Goal: Information Seeking & Learning: Stay updated

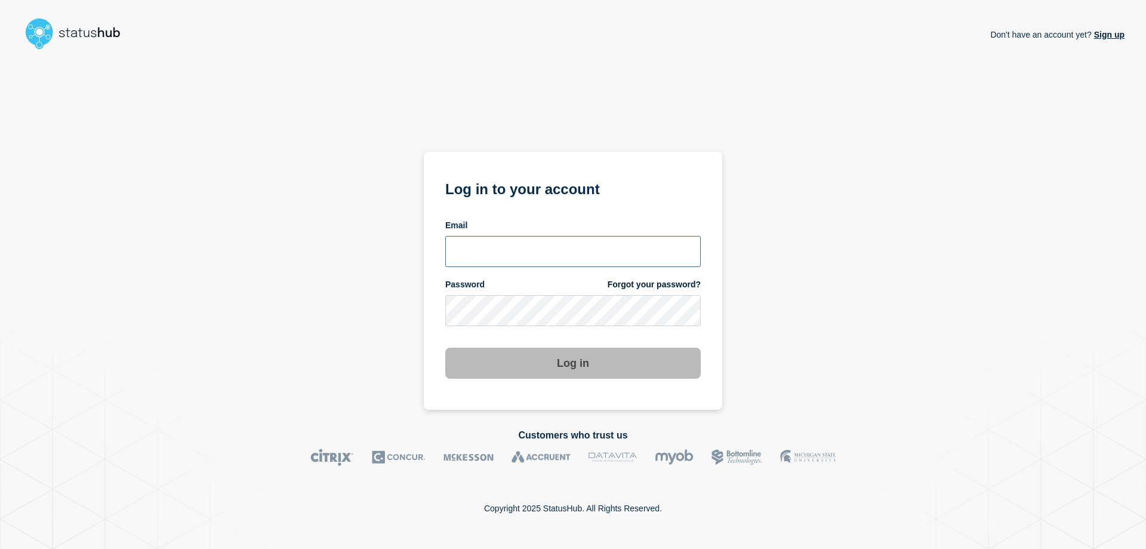
type input "[EMAIL_ADDRESS][PERSON_NAME][DOMAIN_NAME]"
click at [543, 364] on button "Log in" at bounding box center [572, 362] width 255 height 31
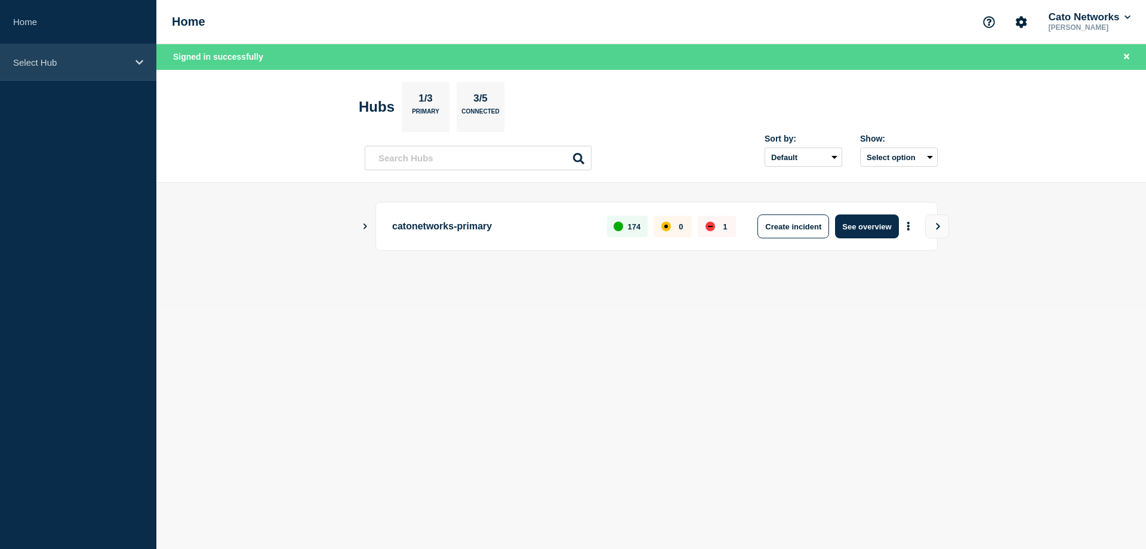
click at [98, 68] on div "Select Hub" at bounding box center [78, 62] width 156 height 36
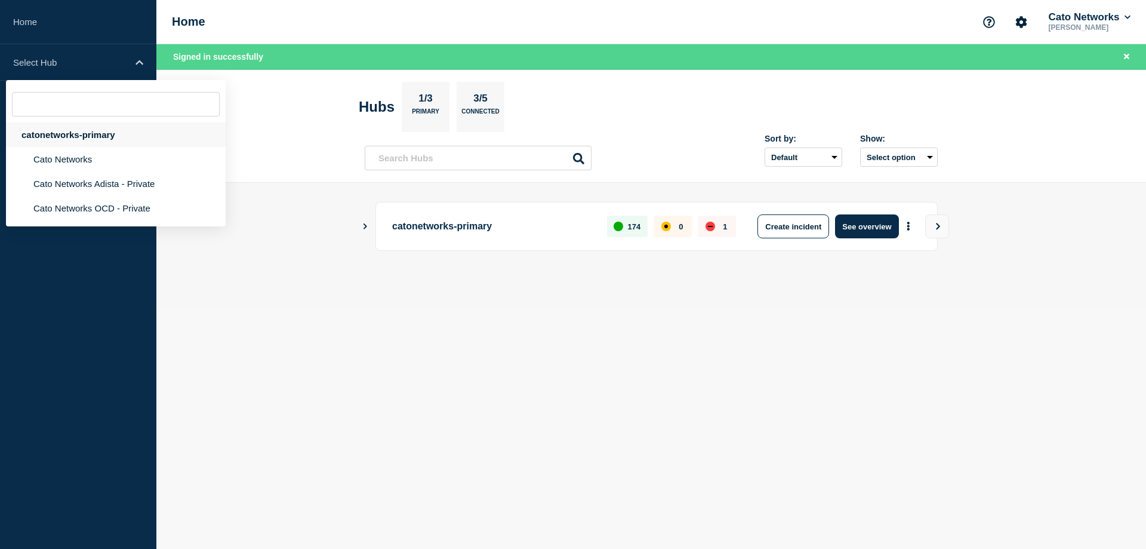
click at [66, 141] on div "catonetworks-primary" at bounding box center [116, 134] width 220 height 24
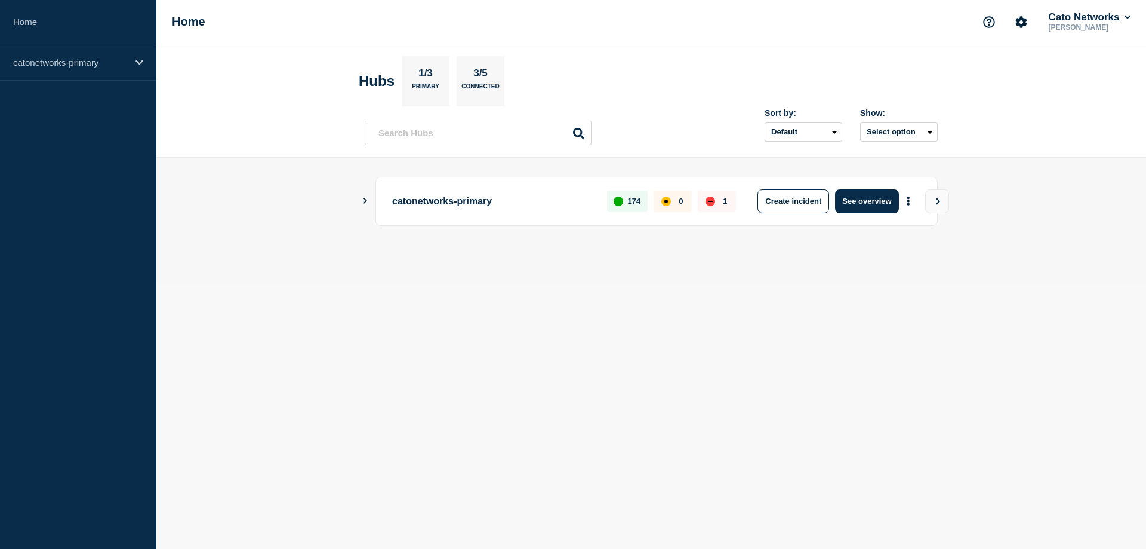
click at [454, 202] on p "catonetworks-primary" at bounding box center [492, 201] width 201 height 24
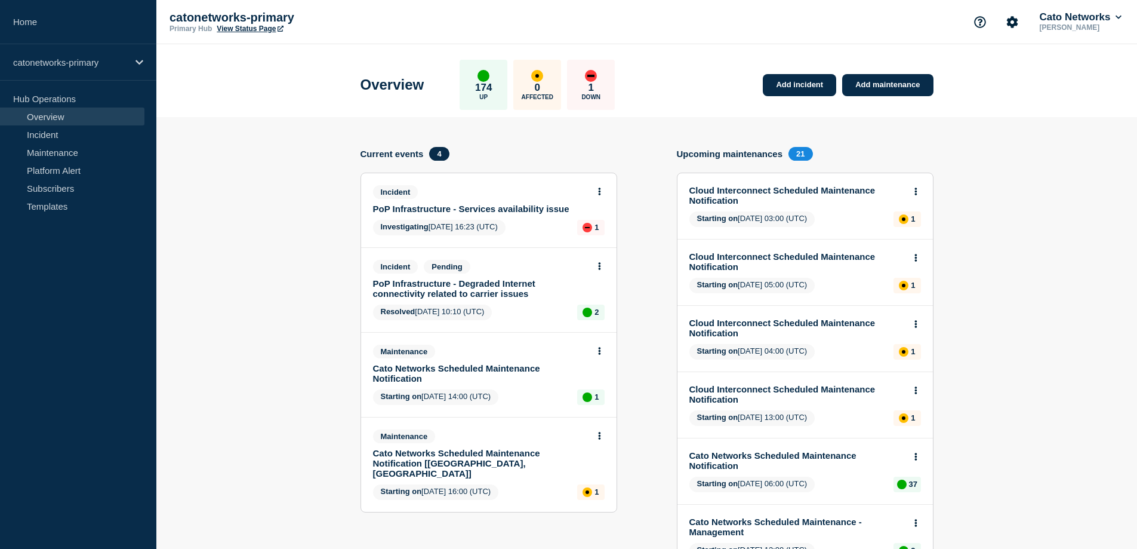
click at [442, 211] on link "PoP Infrastructure - Services availability issue" at bounding box center [480, 209] width 215 height 10
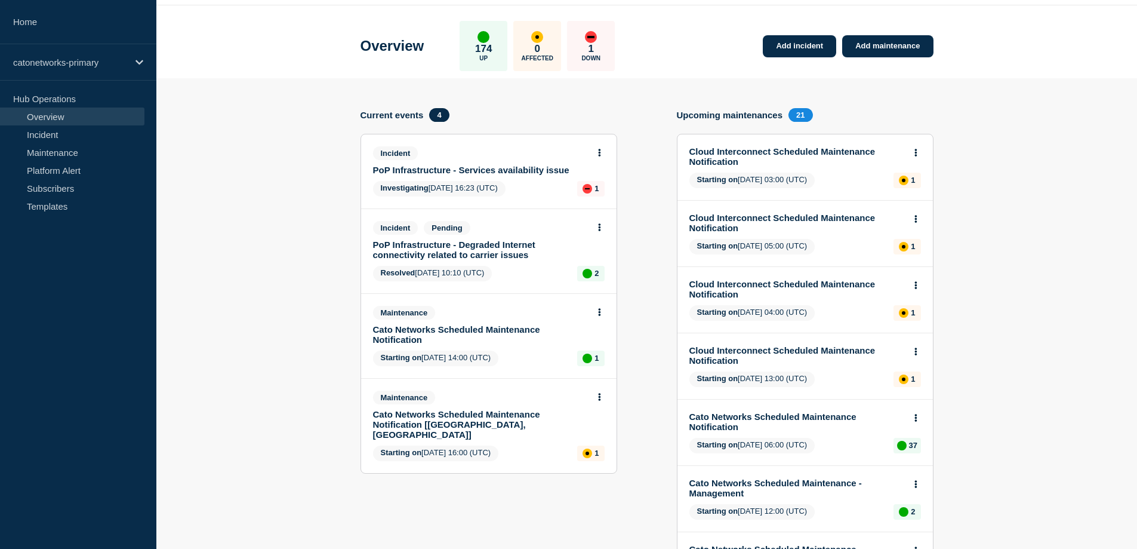
scroll to position [108, 0]
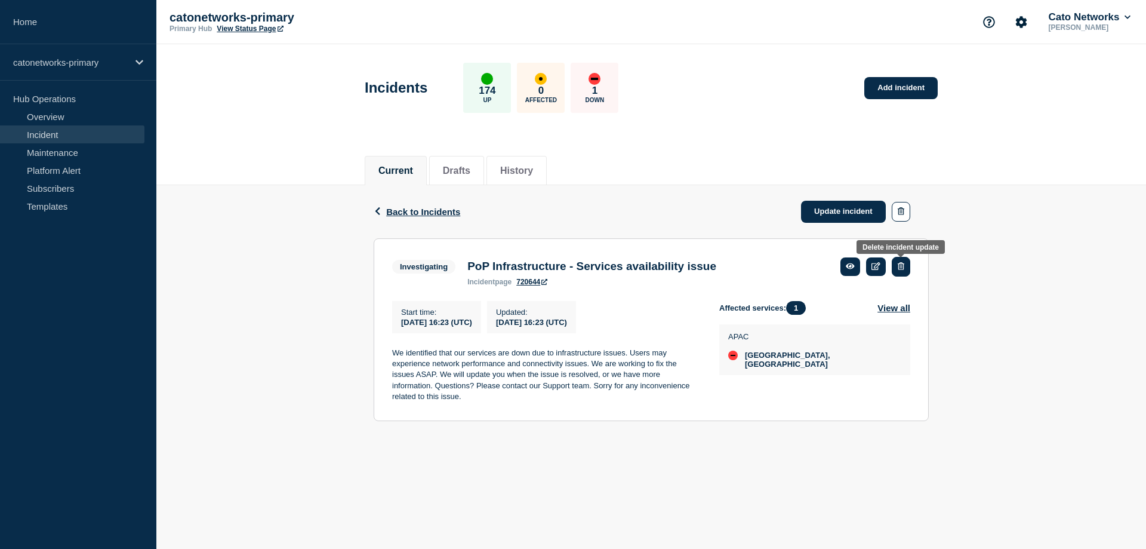
click at [901, 269] on icon "button" at bounding box center [901, 266] width 7 height 8
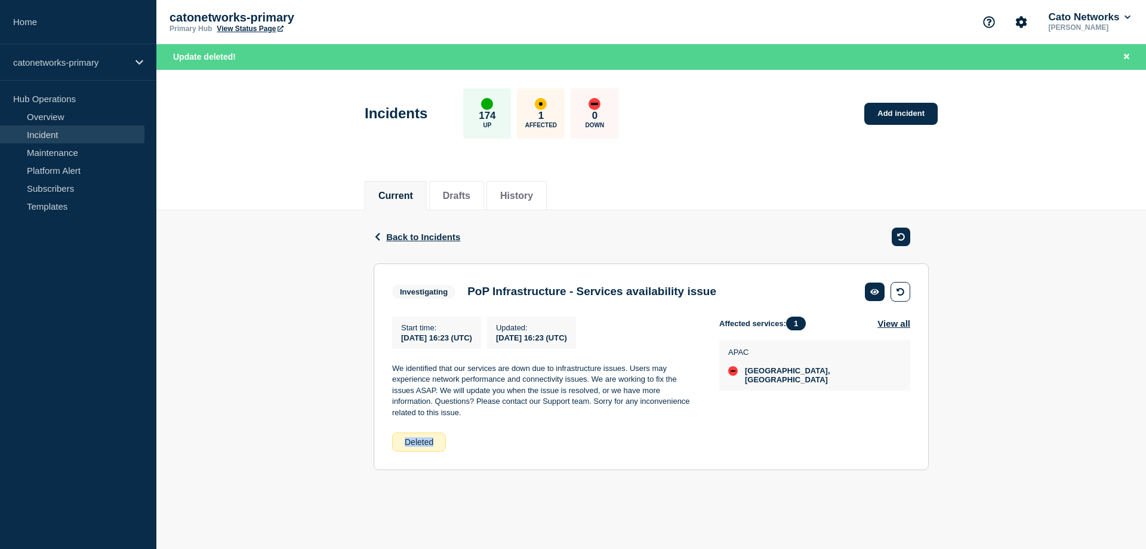
drag, startPoint x: 435, startPoint y: 445, endPoint x: 378, endPoint y: 443, distance: 57.3
click at [381, 444] on section "Investigating PoP Infrastructure - Services availability issue Start time : 202…" at bounding box center [651, 366] width 555 height 207
click at [315, 426] on div "Back Back to Incidents Investigating PoP Infrastructure - Services availability…" at bounding box center [651, 349] width 990 height 278
click at [455, 446] on div "Deleted" at bounding box center [555, 441] width 327 height 19
click at [652, 442] on div "Deleted" at bounding box center [555, 441] width 327 height 19
